Goal: Task Accomplishment & Management: Complete application form

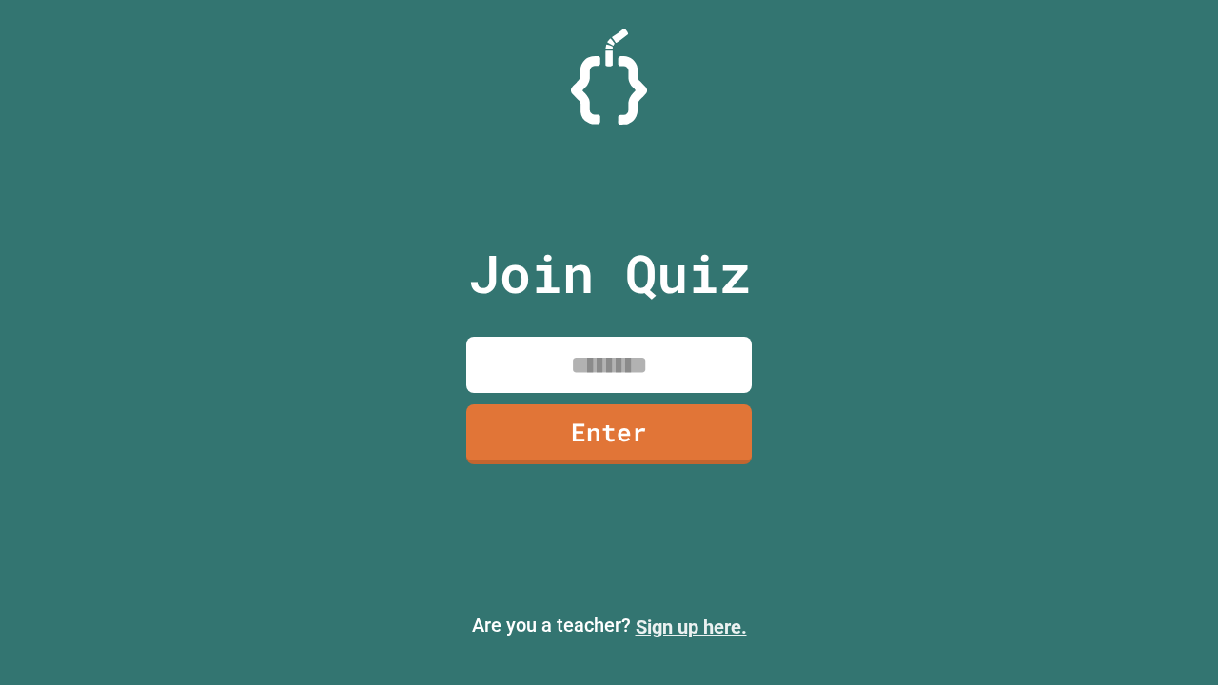
click at [691, 627] on link "Sign up here." at bounding box center [691, 627] width 111 height 23
